Goal: Task Accomplishment & Management: Use online tool/utility

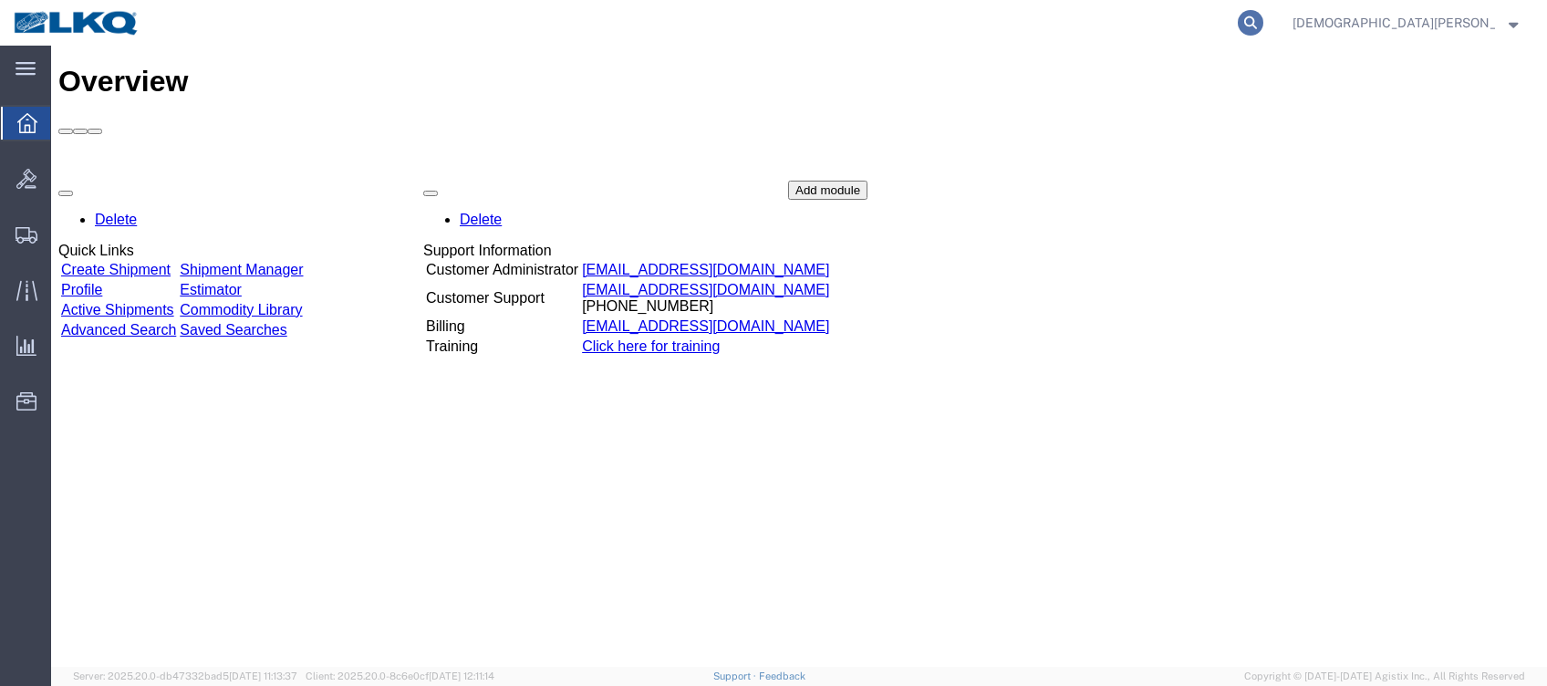
click at [1264, 21] on icon at bounding box center [1251, 23] width 26 height 26
click at [1182, 28] on input "search" at bounding box center [960, 23] width 555 height 44
type input "57048346"
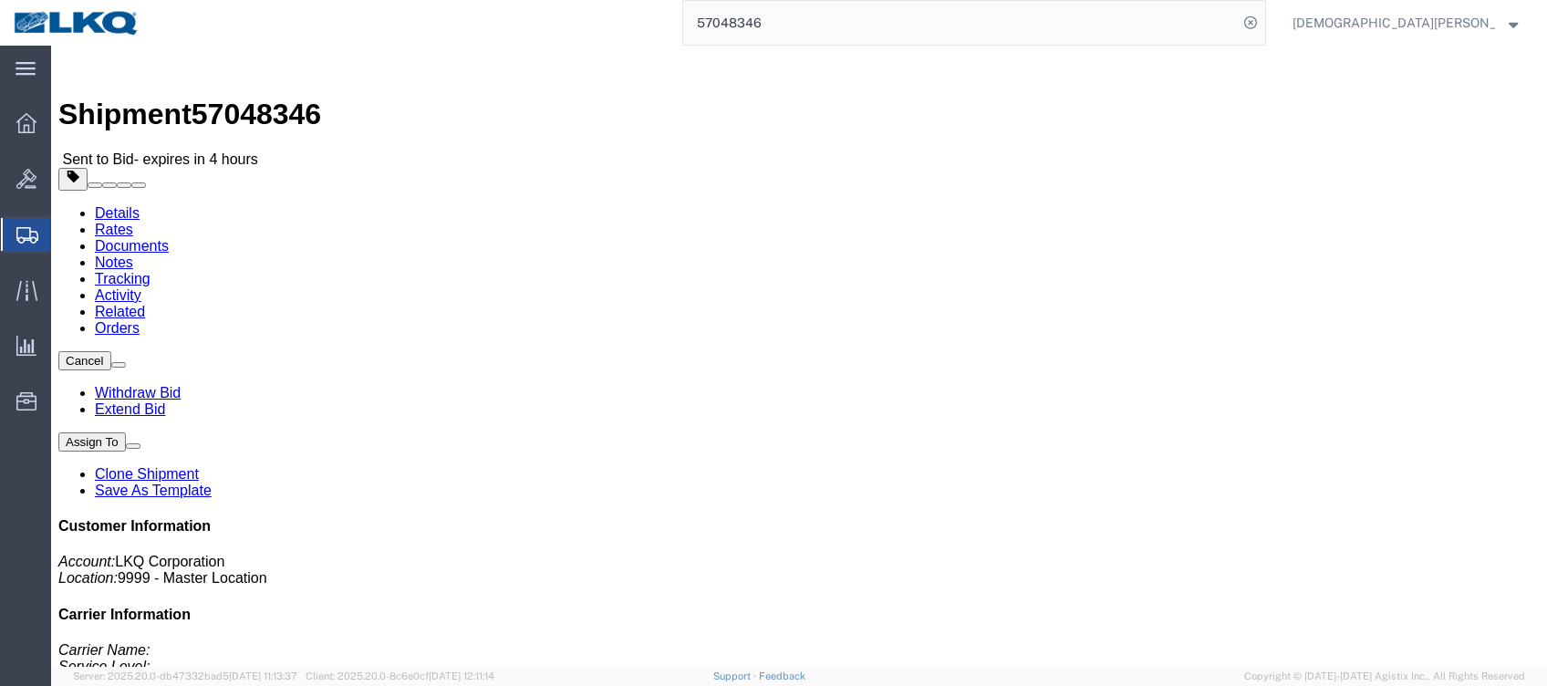
click link "Rates"
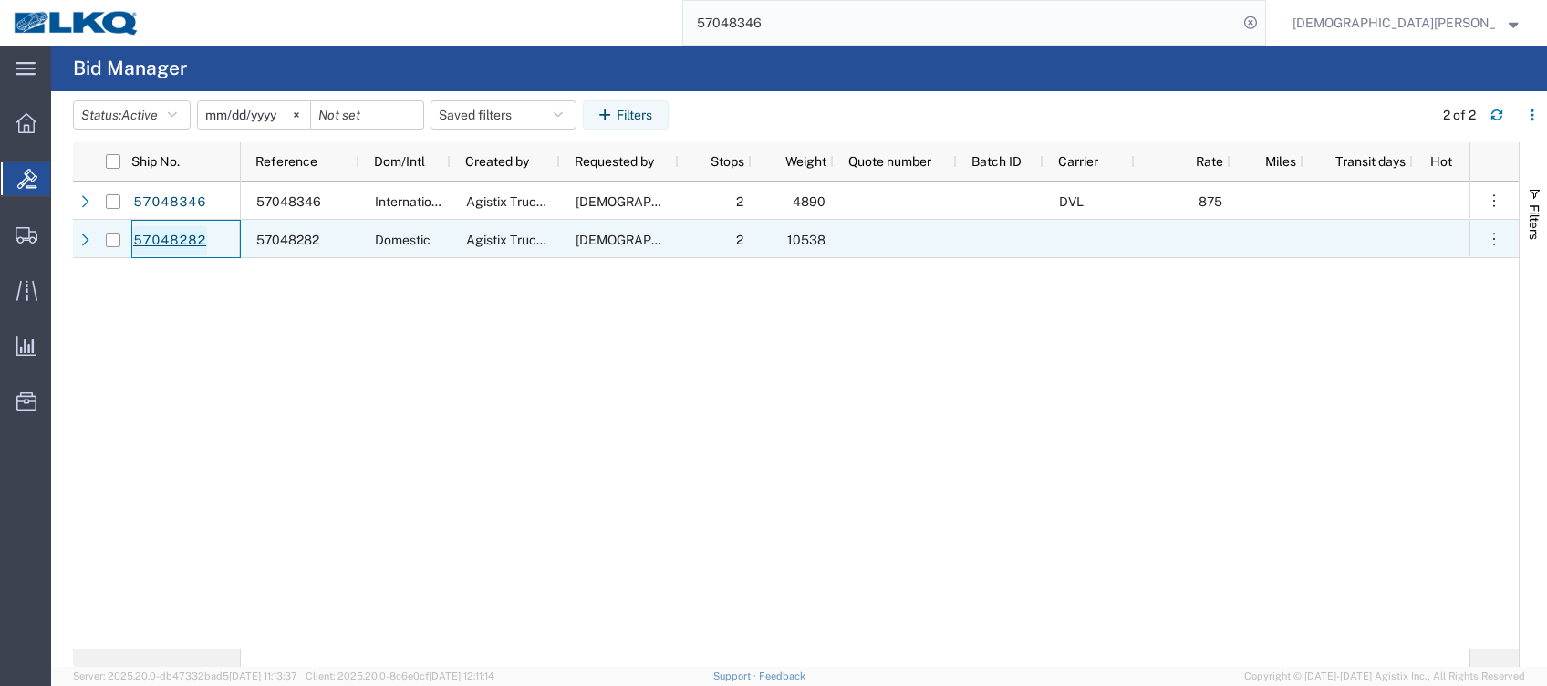
click at [182, 236] on link "57048282" at bounding box center [169, 240] width 75 height 29
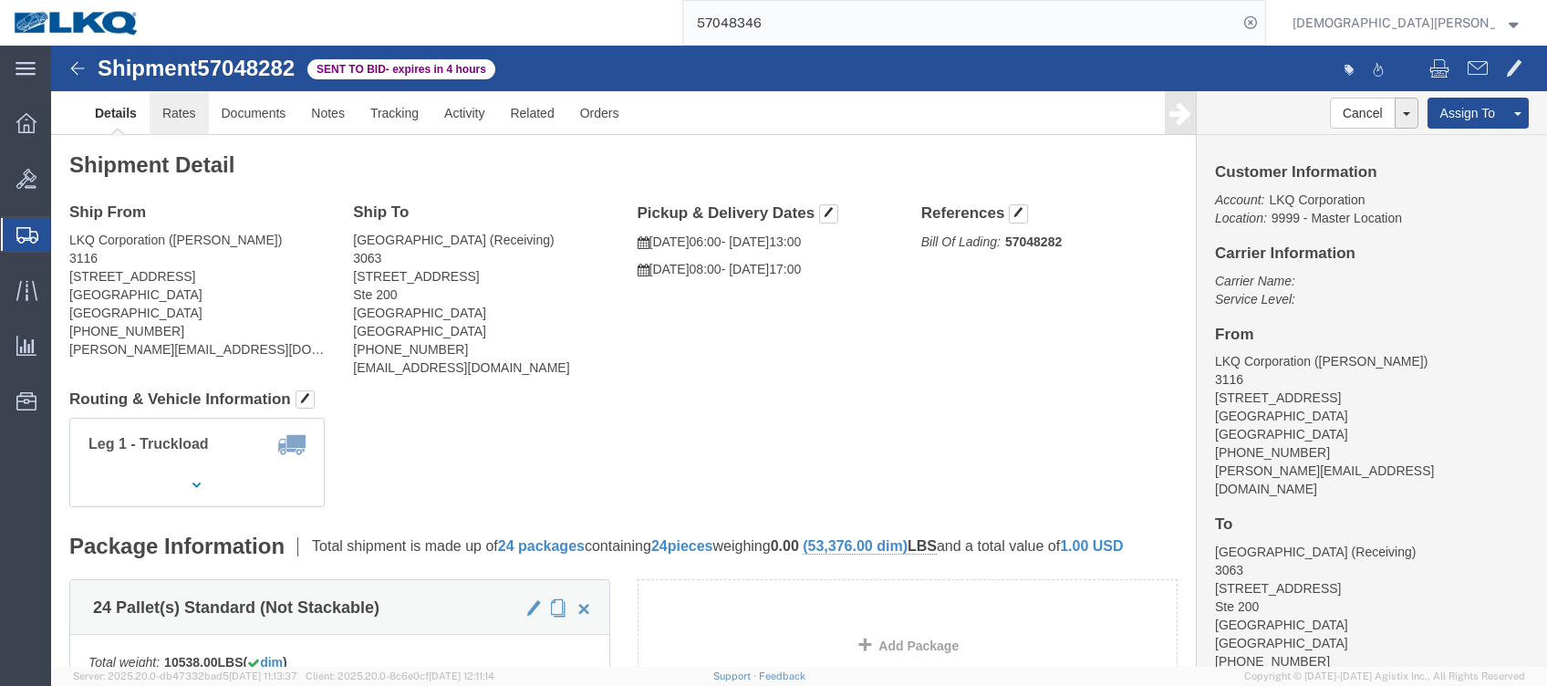
click link "Rates"
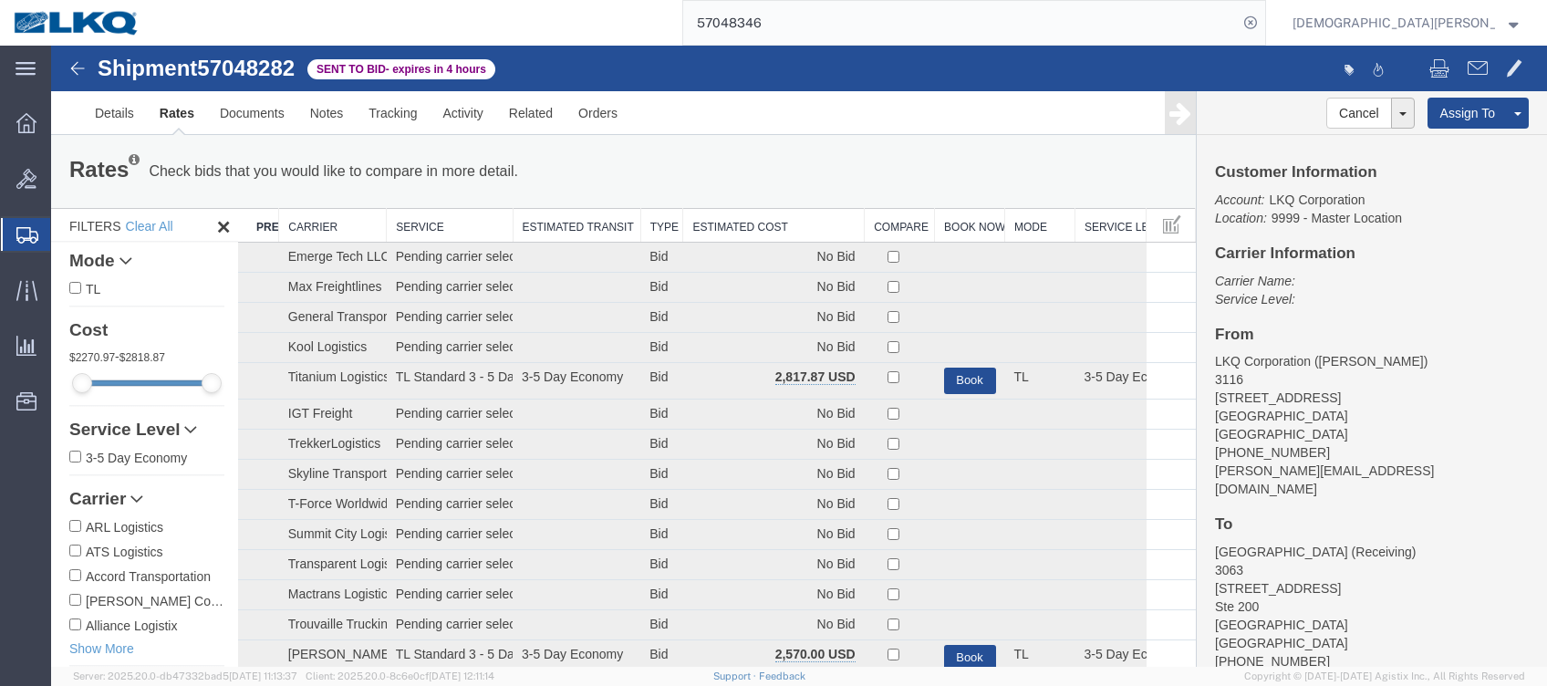
click at [766, 221] on th "Estimated Cost" at bounding box center [774, 226] width 182 height 34
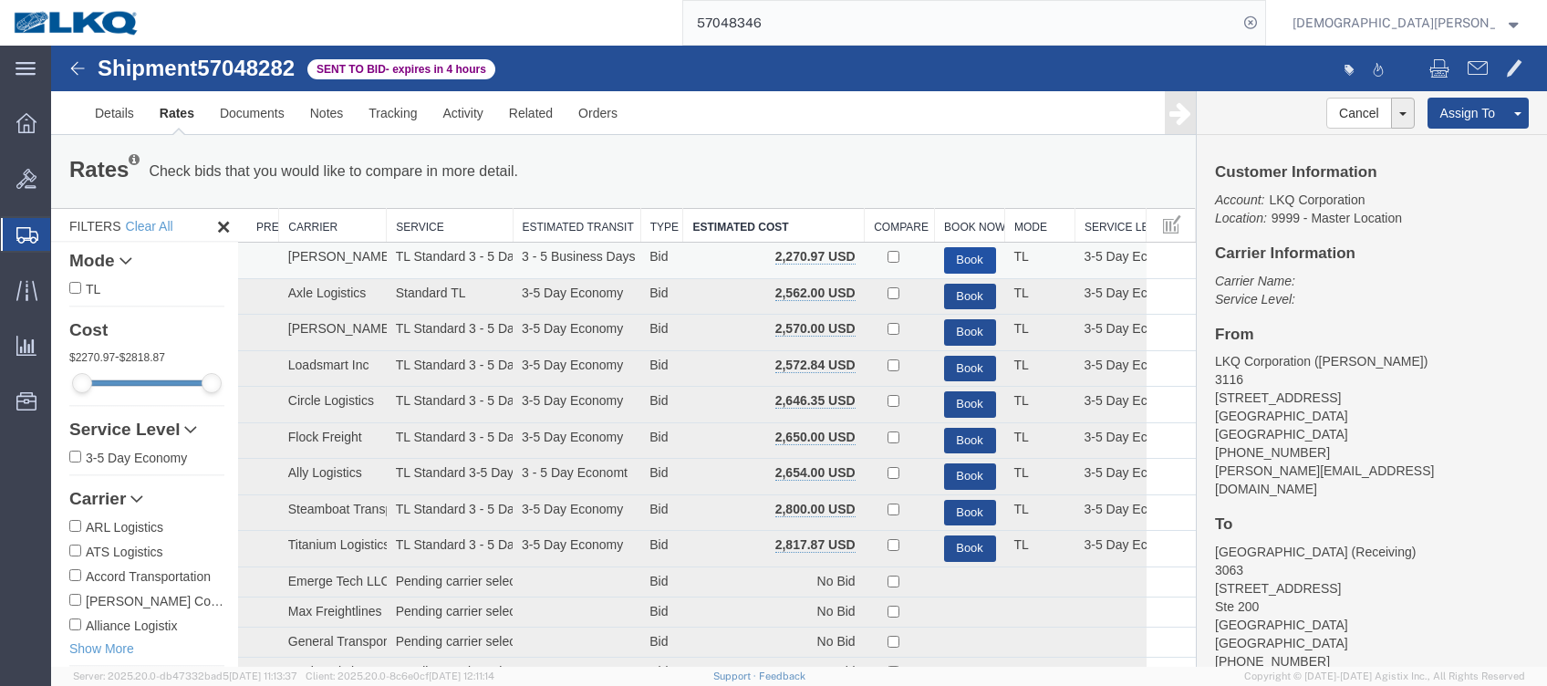
click at [967, 255] on button "Book" at bounding box center [970, 260] width 52 height 26
